Goal: Transaction & Acquisition: Obtain resource

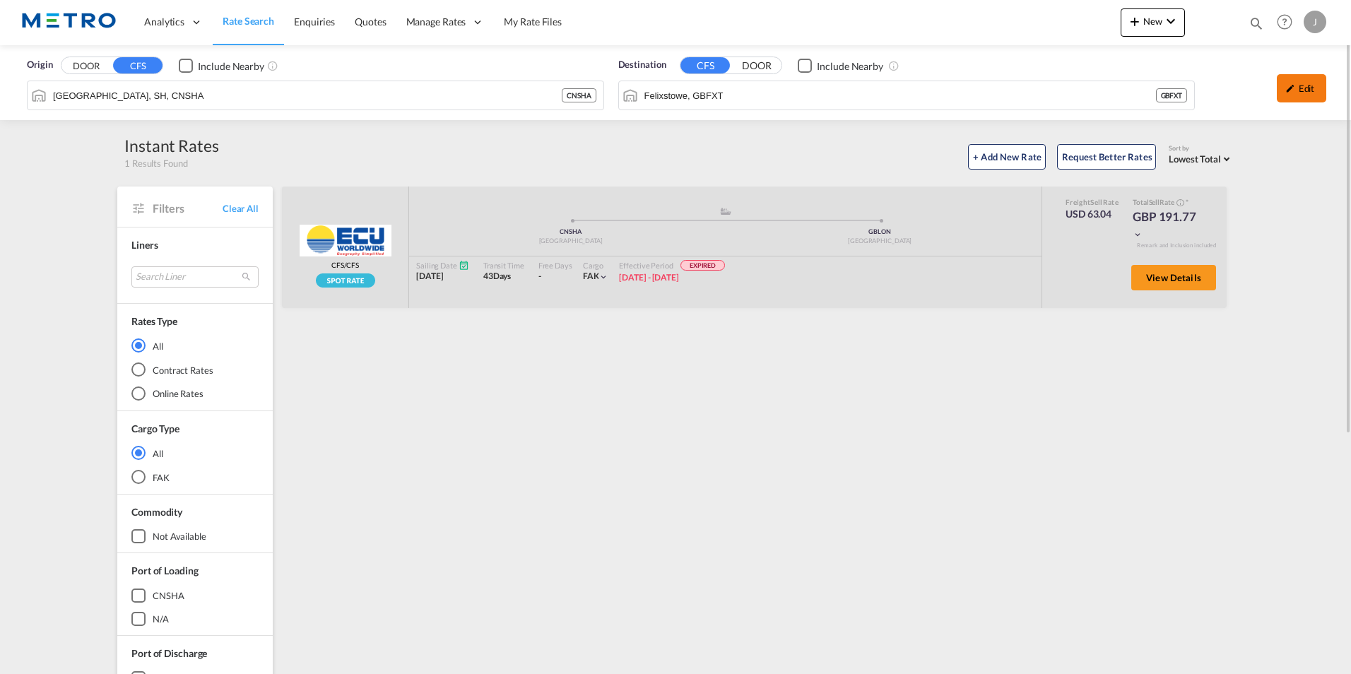
click at [1314, 95] on div "Edit" at bounding box center [1301, 88] width 49 height 28
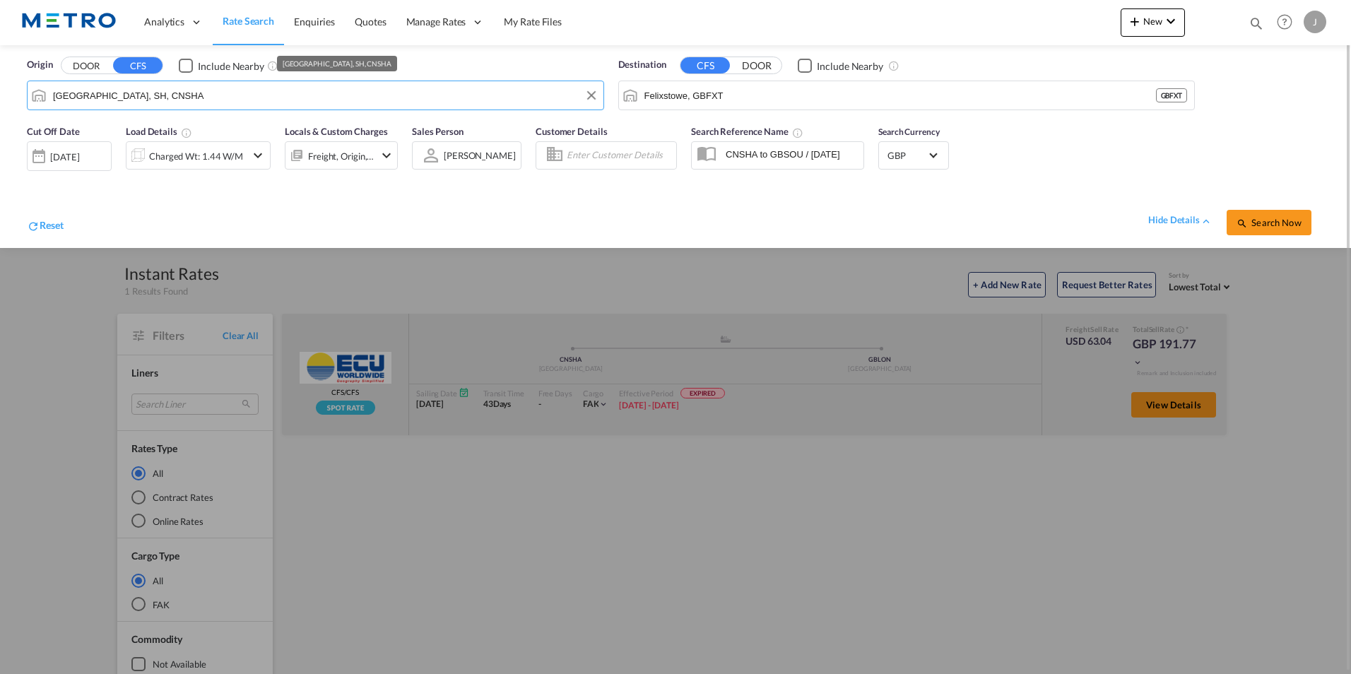
click at [170, 93] on input "[GEOGRAPHIC_DATA], SH, CNSHA" at bounding box center [324, 95] width 543 height 21
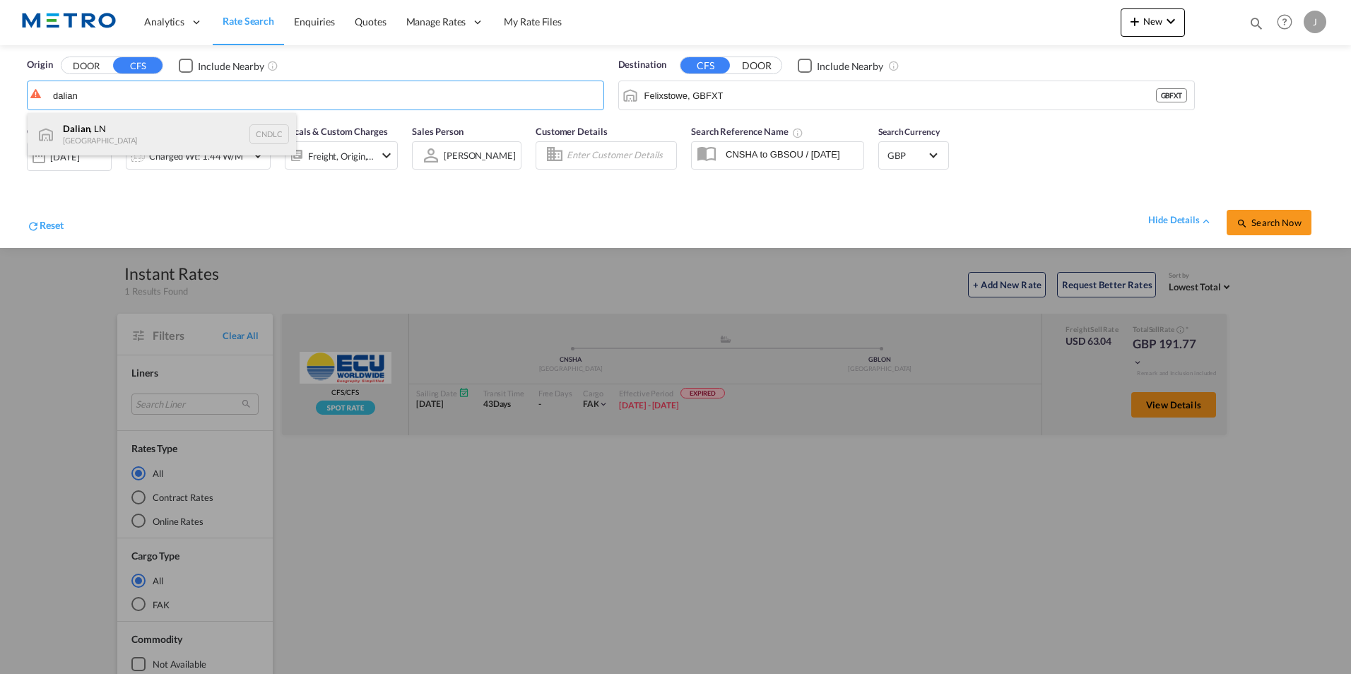
click at [122, 123] on div "Dalian , LN China CNDLC" at bounding box center [162, 134] width 269 height 42
type input "Dalian, LN, CNDLC"
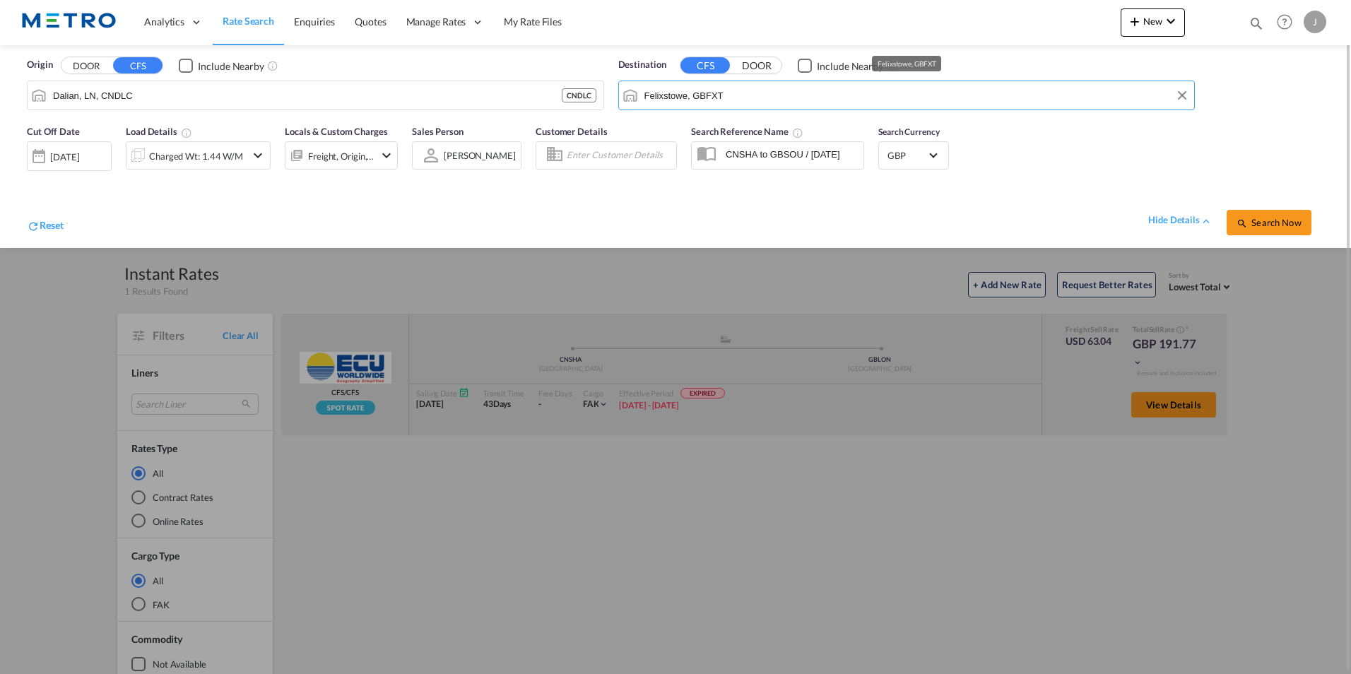
click at [734, 98] on input "Felixstowe, GBFXT" at bounding box center [915, 95] width 543 height 21
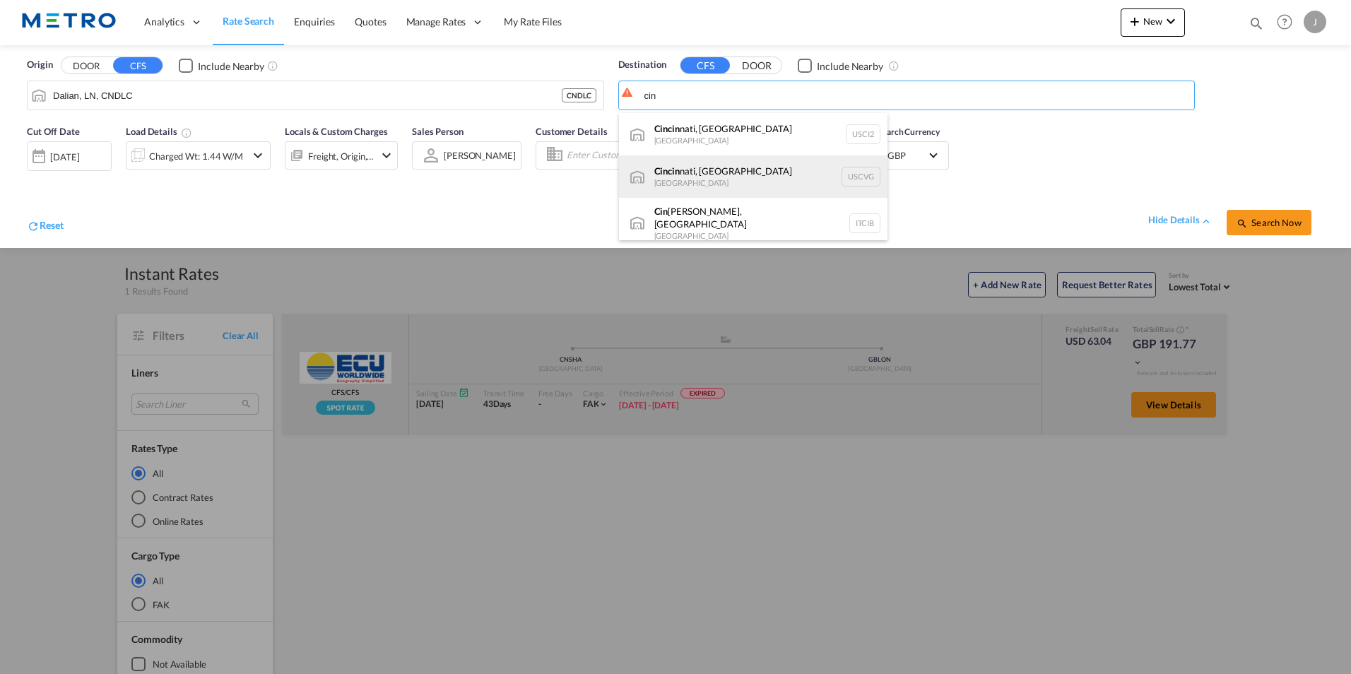
click at [736, 171] on div "Cin cin nati, [GEOGRAPHIC_DATA] [GEOGRAPHIC_DATA] USCVG" at bounding box center [753, 176] width 269 height 42
type input "[GEOGRAPHIC_DATA], [GEOGRAPHIC_DATA], USCVG"
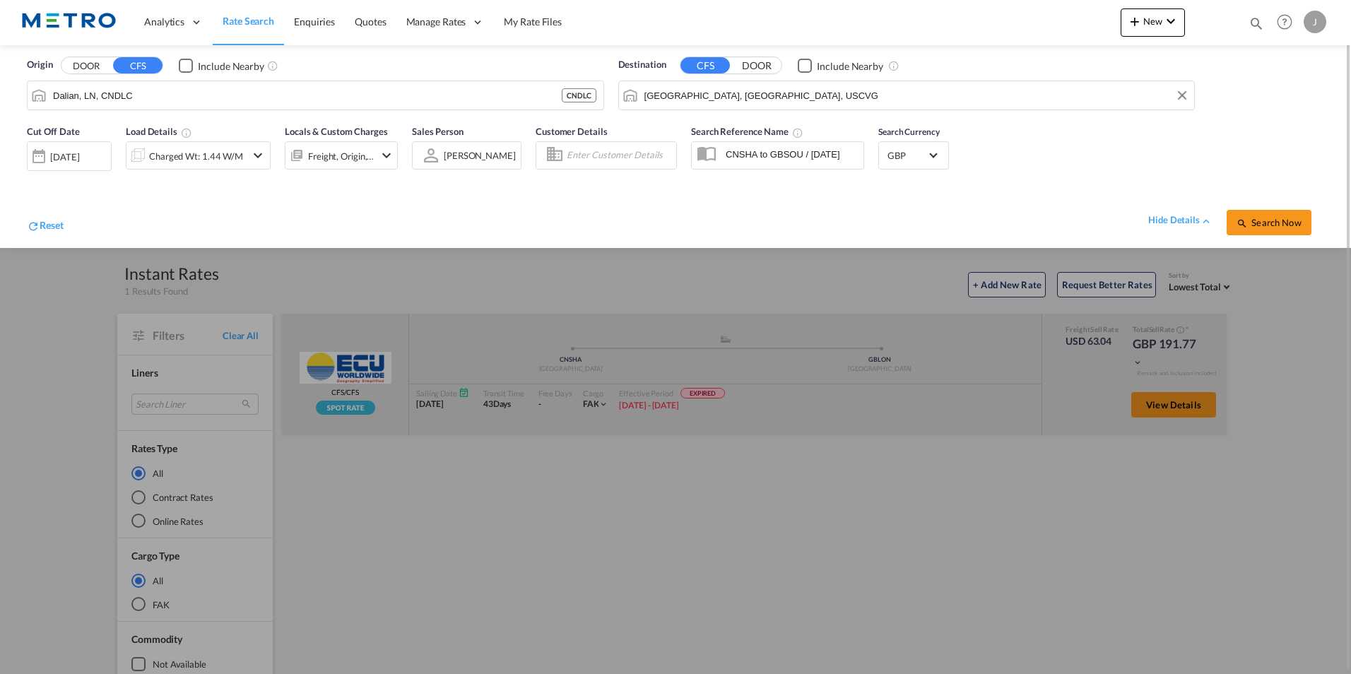
click at [40, 158] on div at bounding box center [39, 156] width 23 height 28
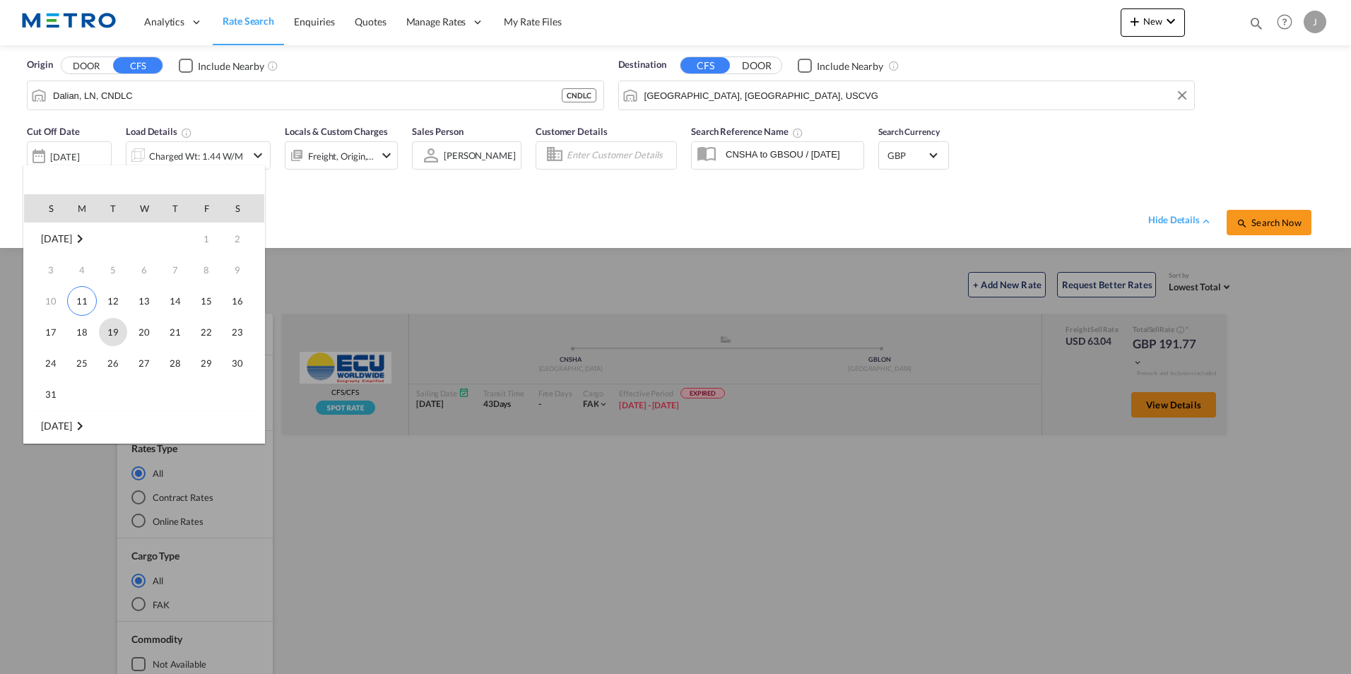
click at [106, 331] on span "19" at bounding box center [113, 332] width 28 height 28
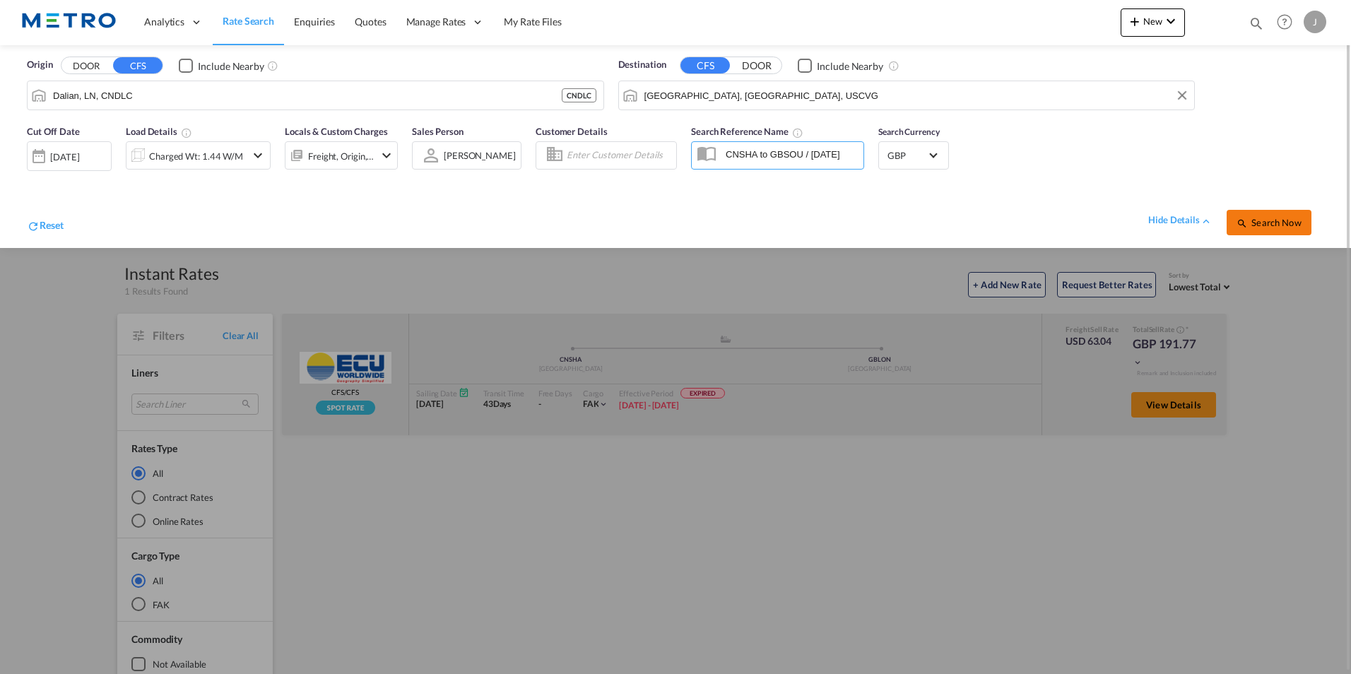
click at [1271, 220] on span "Search Now" at bounding box center [1269, 222] width 64 height 11
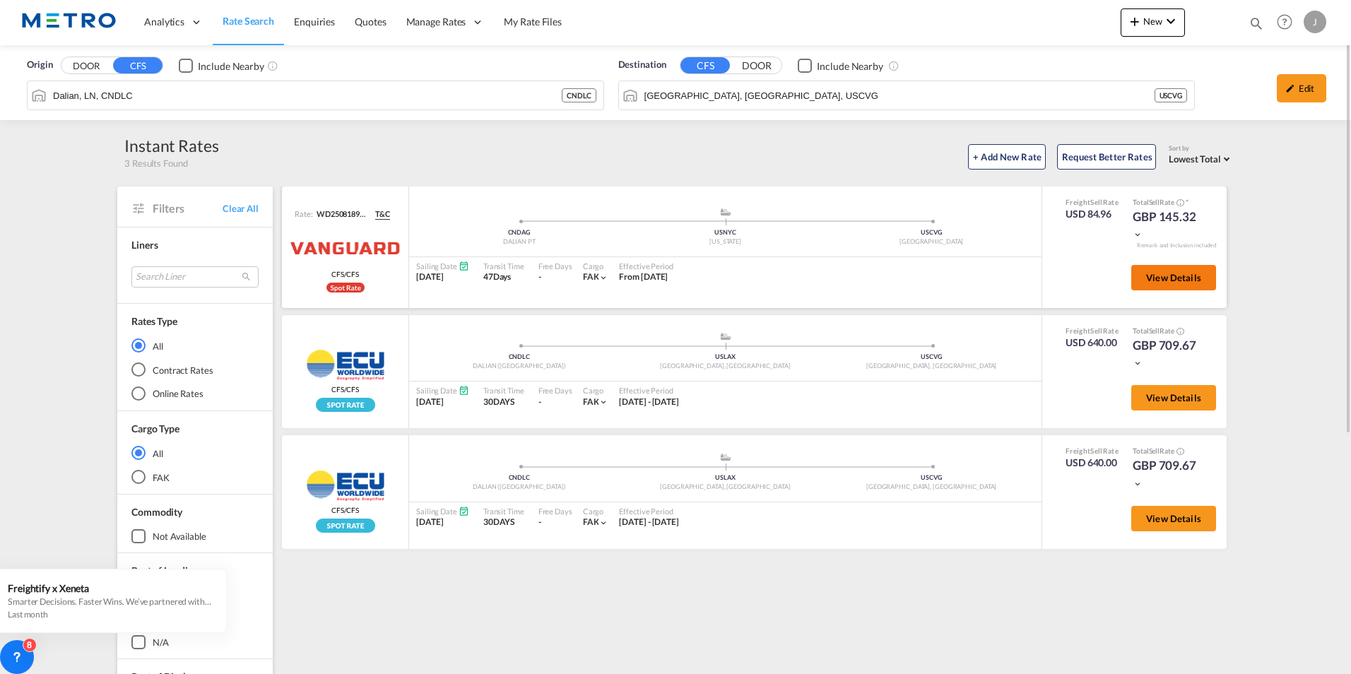
click at [1182, 285] on button "View Details" at bounding box center [1173, 277] width 85 height 25
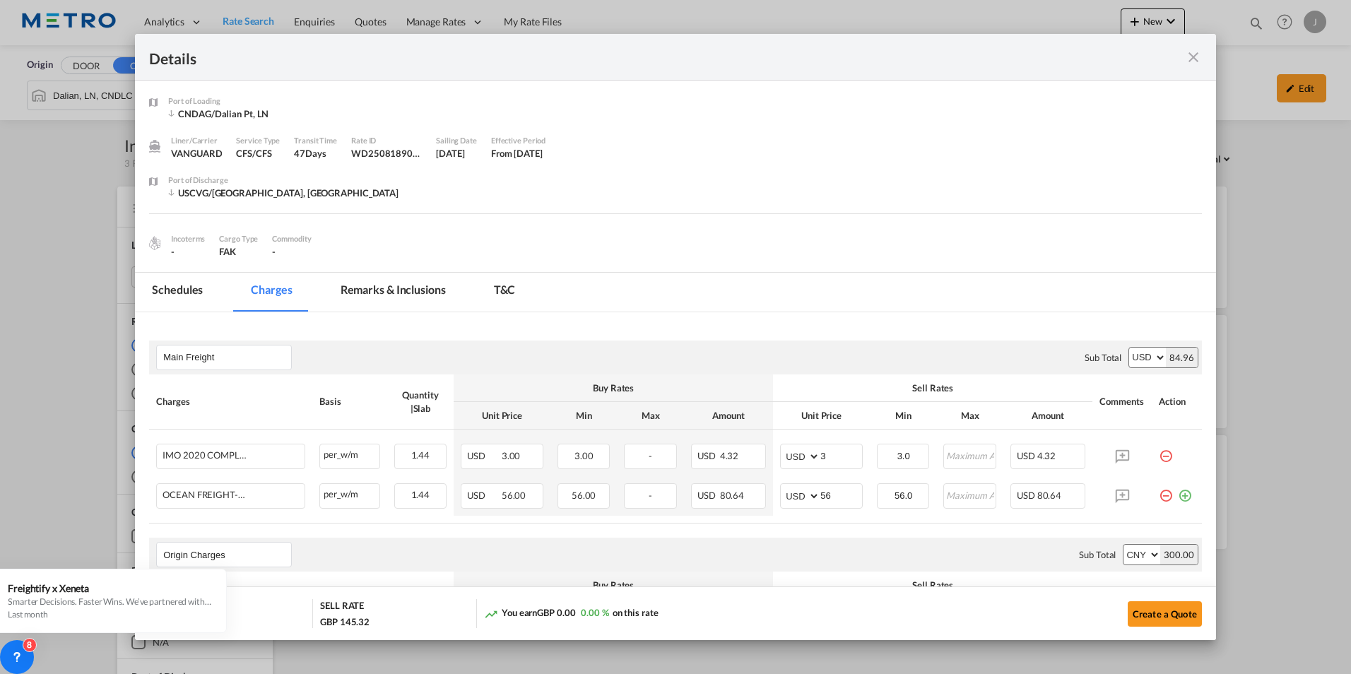
click at [1195, 62] on md-icon "icon-close fg-AAA8AD m-0 cursor" at bounding box center [1193, 57] width 17 height 17
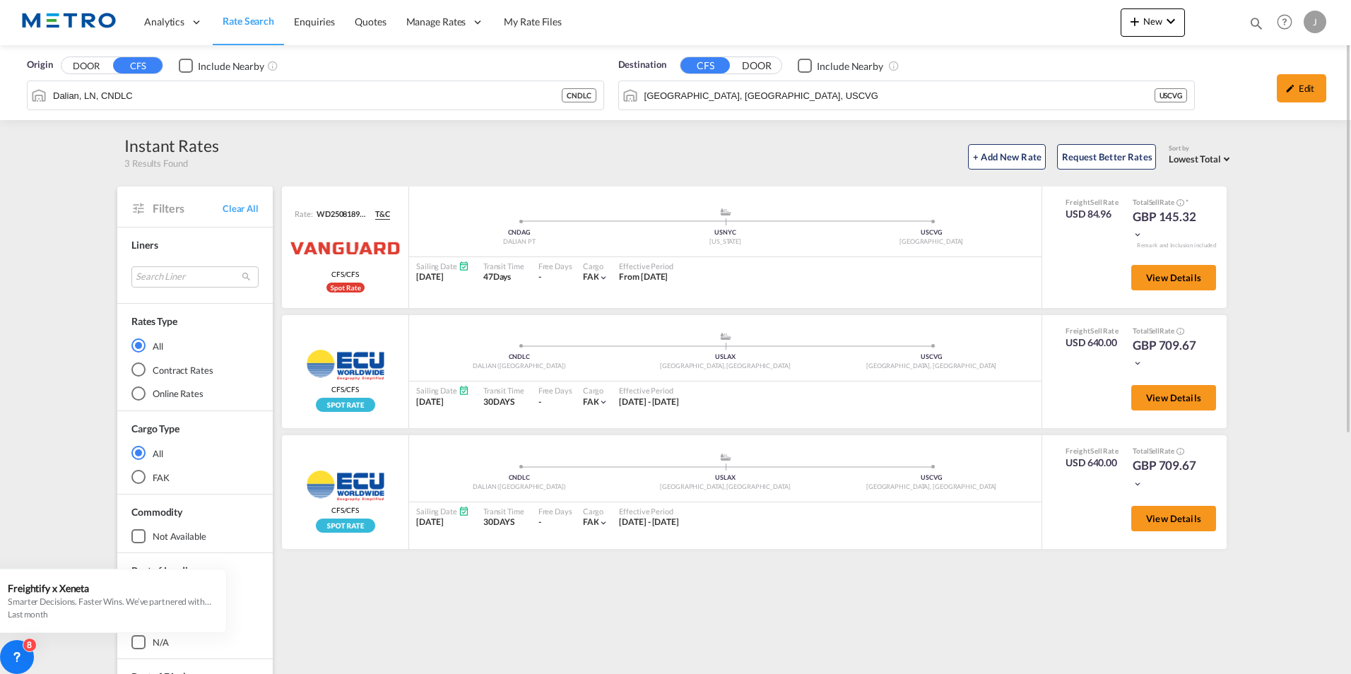
click at [763, 71] on button "DOOR" at bounding box center [756, 66] width 49 height 16
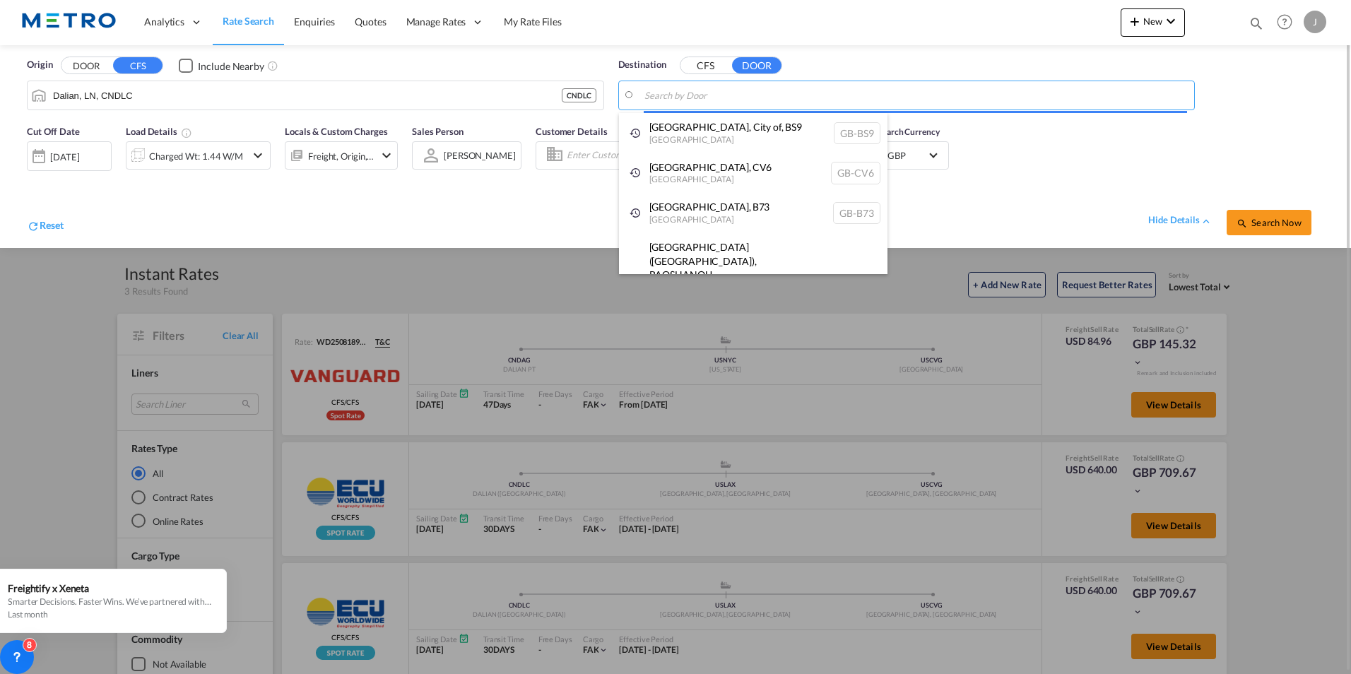
click at [725, 97] on body "Analytics Reports Dashboard Rate Search Enquiries Quotes" at bounding box center [675, 337] width 1351 height 674
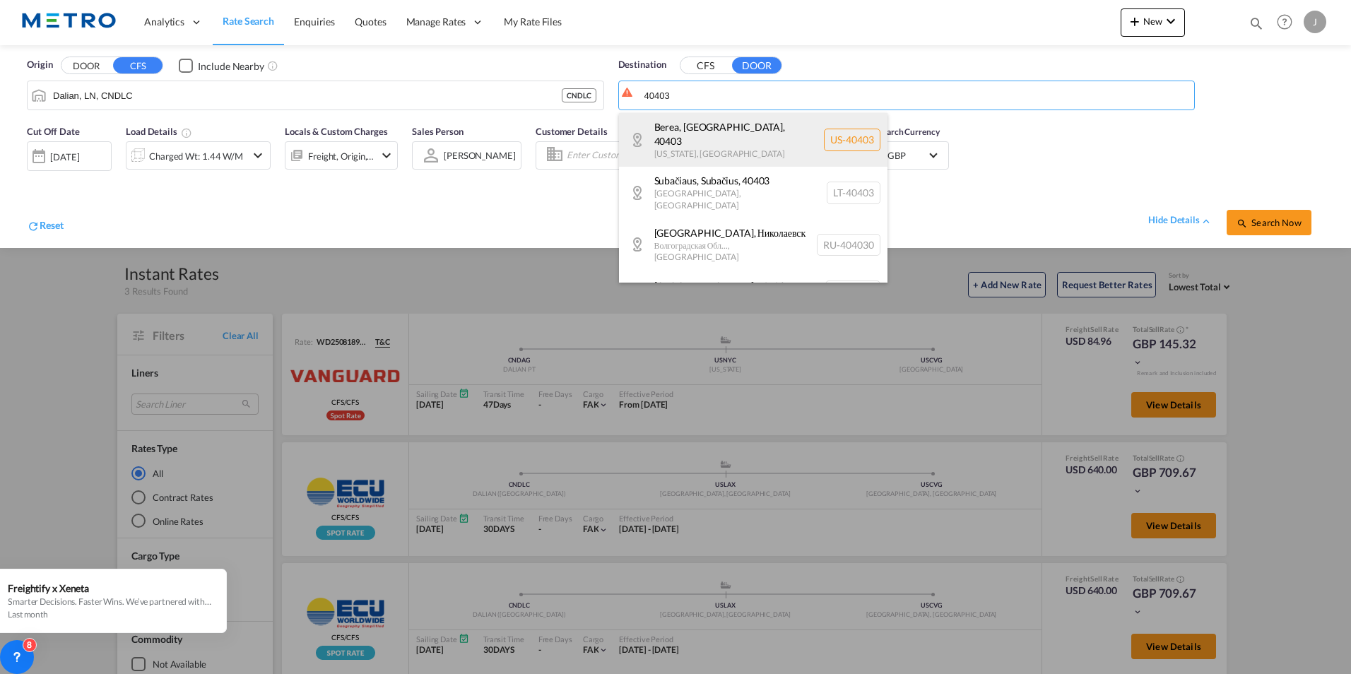
click at [752, 133] on div "Berea, [GEOGRAPHIC_DATA] , 40403 [US_STATE] , [GEOGRAPHIC_DATA] [GEOGRAPHIC_DAT…" at bounding box center [753, 140] width 269 height 54
type input "US-40403, Berea, [GEOGRAPHIC_DATA], [US_STATE]"
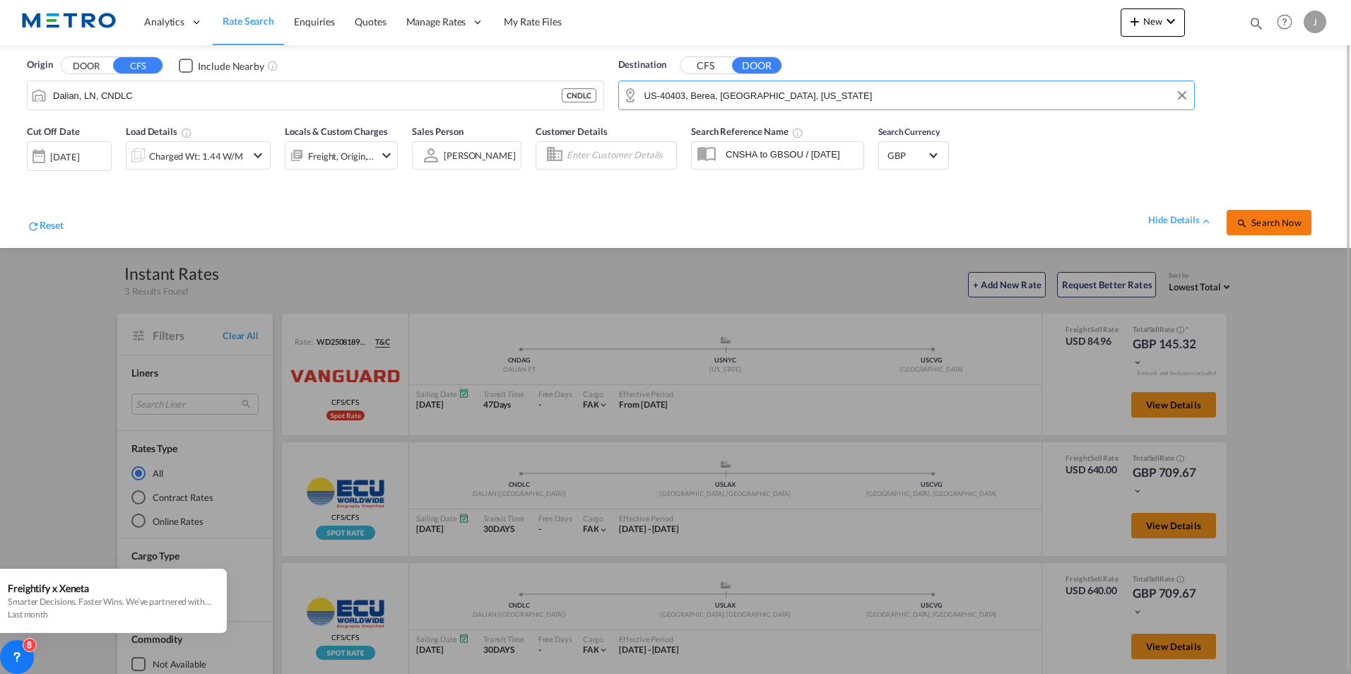
click at [1258, 220] on span "Search Now" at bounding box center [1269, 222] width 64 height 11
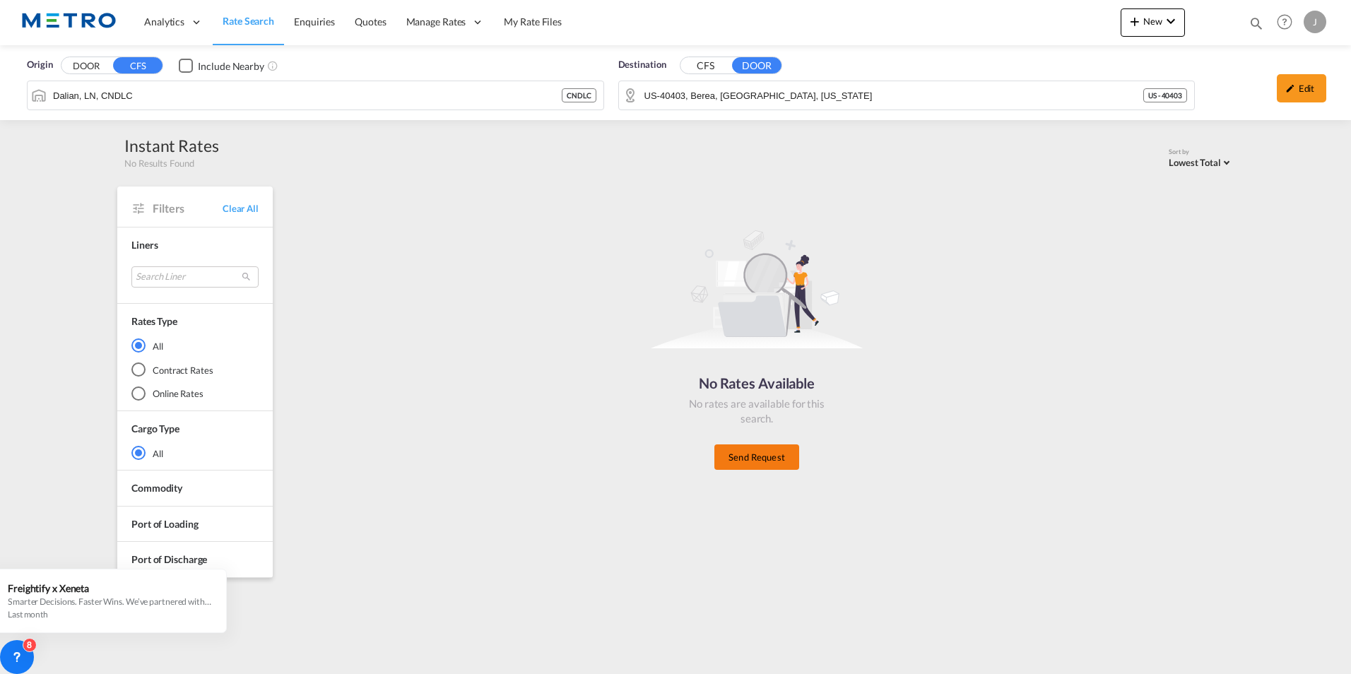
click at [782, 462] on button "Send Request" at bounding box center [756, 457] width 85 height 25
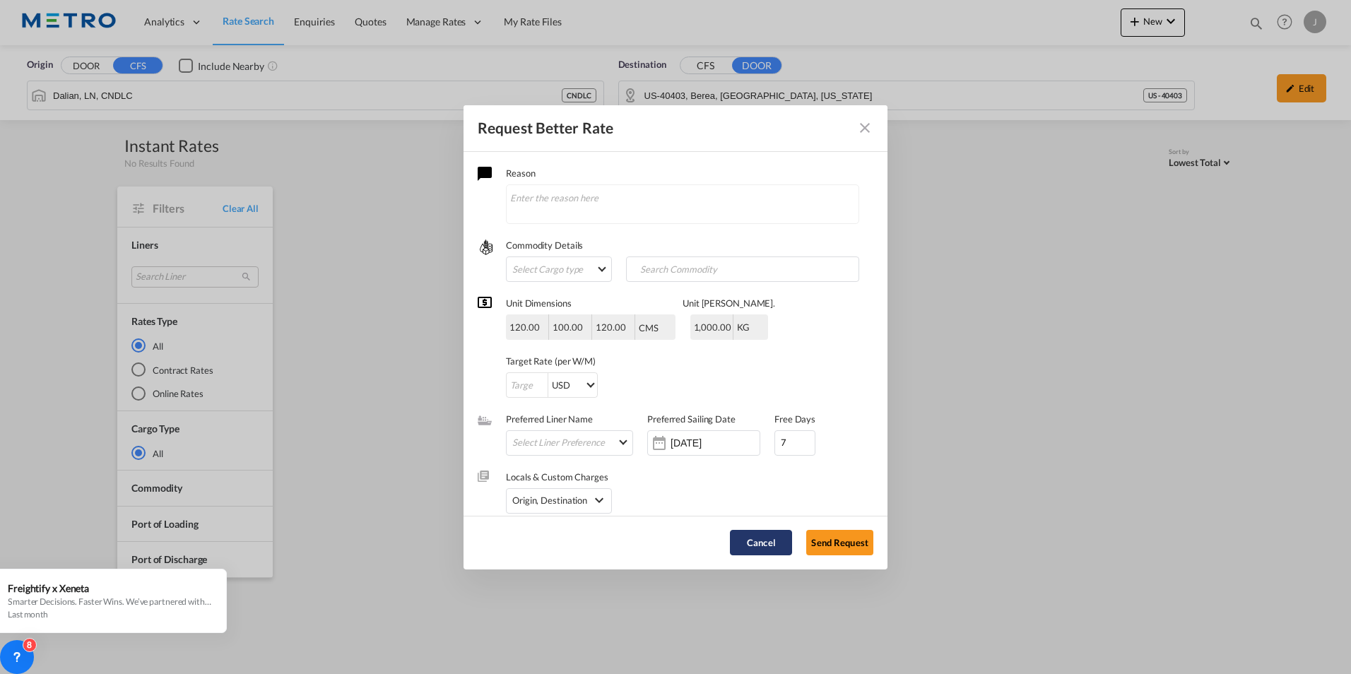
click at [770, 536] on button "Cancel" at bounding box center [761, 542] width 62 height 25
